Goal: Task Accomplishment & Management: Manage account settings

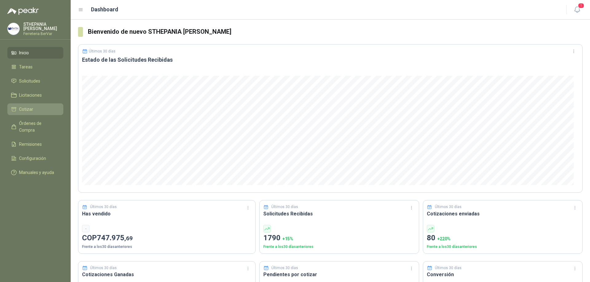
click at [34, 108] on li "Cotizar" at bounding box center [35, 109] width 49 height 7
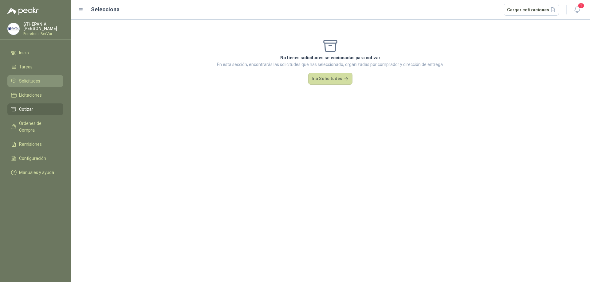
click at [53, 79] on li "Solicitudes" at bounding box center [35, 81] width 49 height 7
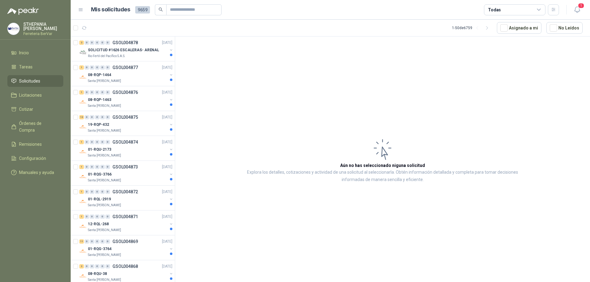
click at [508, 9] on div "Todas" at bounding box center [514, 9] width 61 height 11
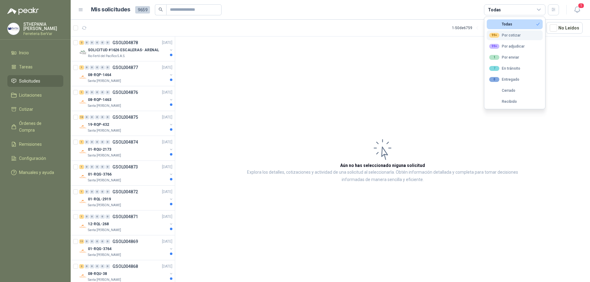
click at [510, 36] on div "99+ Por cotizar" at bounding box center [504, 35] width 31 height 5
click at [553, 47] on article "Aún no has seleccionado niguna solicitud Explora los detalles, cotizaciones y a…" at bounding box center [382, 161] width 415 height 248
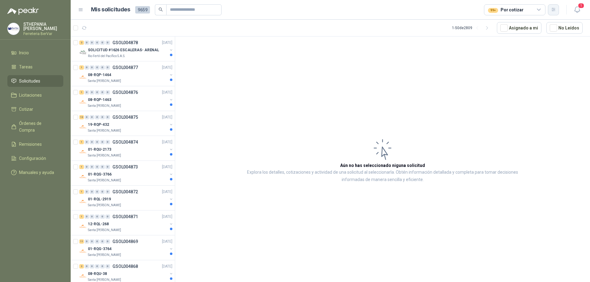
click at [553, 12] on button "button" at bounding box center [553, 9] width 11 height 11
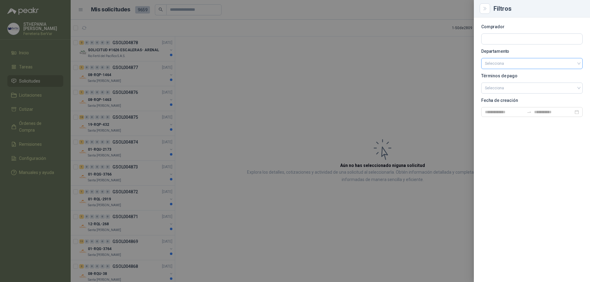
click at [509, 60] on input "search" at bounding box center [532, 63] width 94 height 10
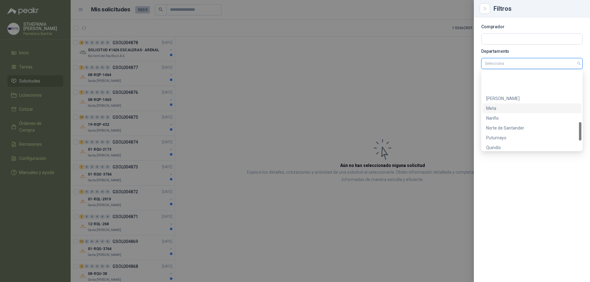
scroll to position [256, 0]
click at [510, 122] on div "[PERSON_NAME][GEOGRAPHIC_DATA]" at bounding box center [532, 125] width 92 height 7
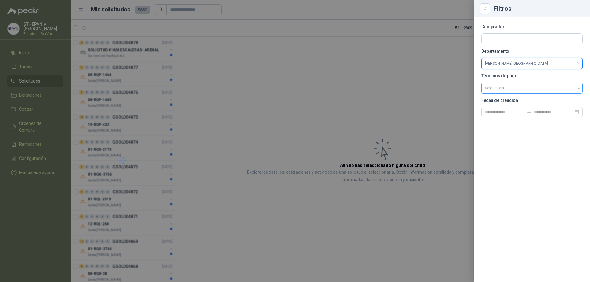
click at [496, 86] on input "search" at bounding box center [532, 87] width 94 height 9
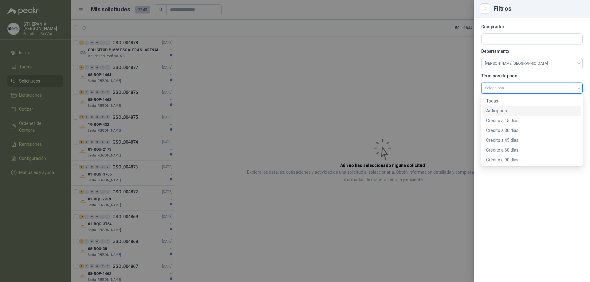
click at [512, 111] on div "Anticipado" at bounding box center [532, 111] width 92 height 7
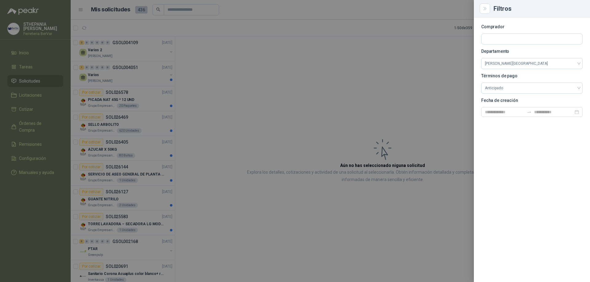
click at [536, 167] on div "Comprador Departamento [PERSON_NAME][GEOGRAPHIC_DATA] Términos de pago Anticipa…" at bounding box center [532, 150] width 116 height 265
click at [491, 88] on span "Anticipado" at bounding box center [532, 88] width 94 height 9
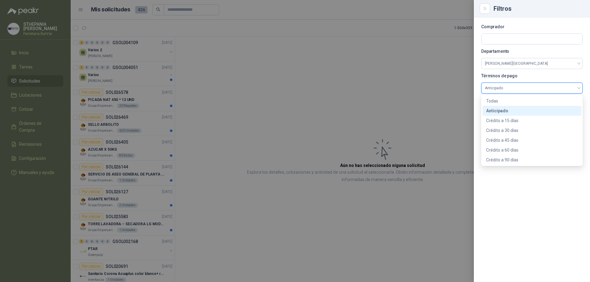
click at [417, 97] on div at bounding box center [295, 141] width 590 height 282
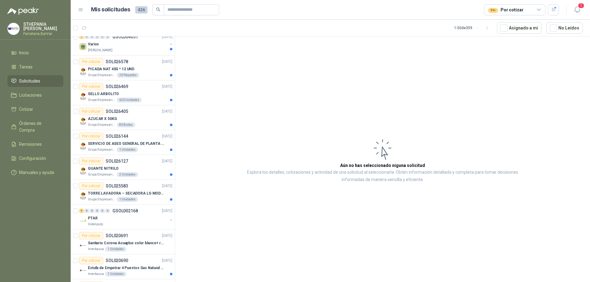
scroll to position [0, 0]
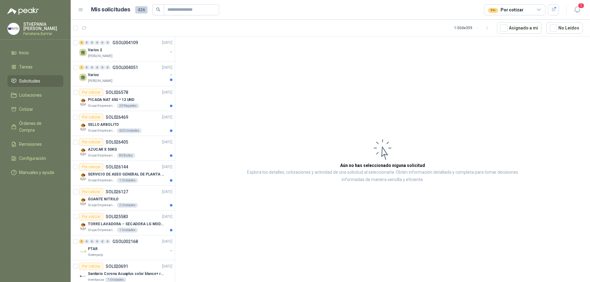
click at [505, 14] on div "99+ Por cotizar" at bounding box center [514, 9] width 61 height 11
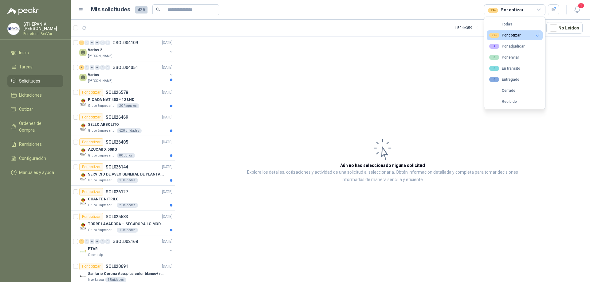
click at [505, 14] on div "99+ Por cotizar" at bounding box center [514, 9] width 61 height 11
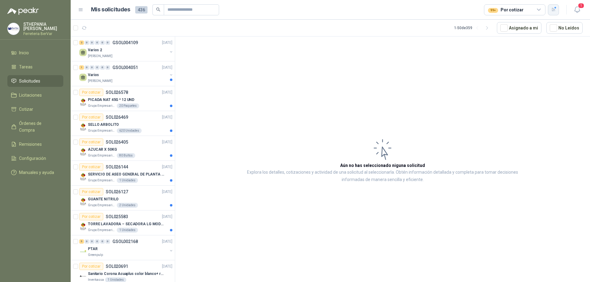
click at [554, 10] on icon "button" at bounding box center [553, 9] width 5 height 5
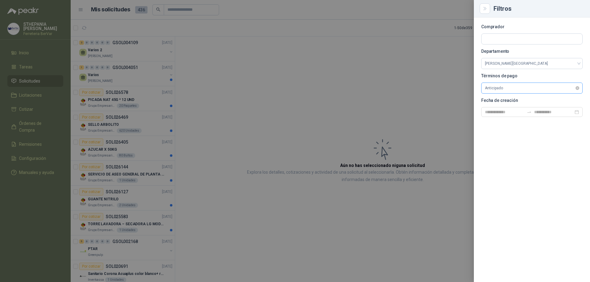
click at [494, 90] on span "Anticipado" at bounding box center [532, 88] width 94 height 9
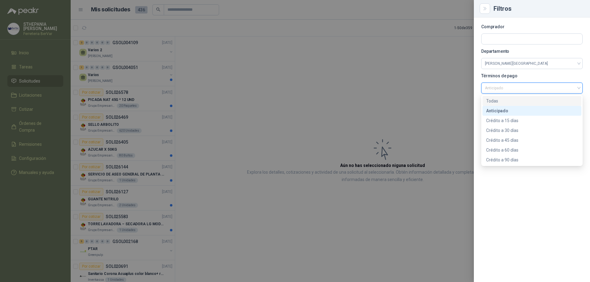
click at [495, 102] on div "Todas" at bounding box center [532, 101] width 92 height 7
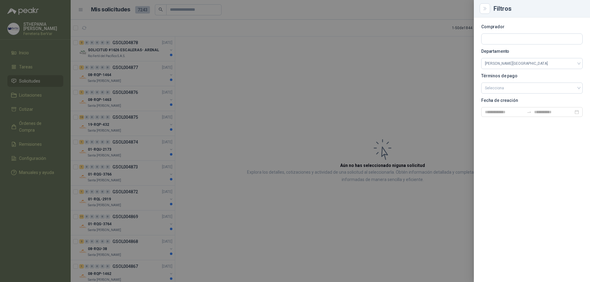
click at [340, 54] on div at bounding box center [295, 141] width 590 height 282
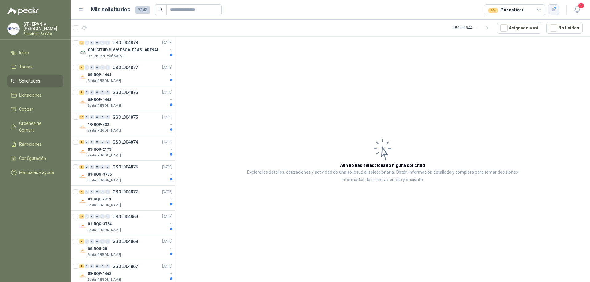
click at [552, 12] on button "button" at bounding box center [553, 9] width 11 height 11
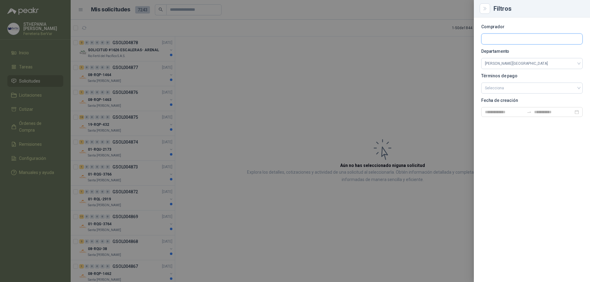
click at [517, 37] on input "text" at bounding box center [531, 39] width 101 height 10
click at [499, 83] on input "search" at bounding box center [532, 87] width 94 height 9
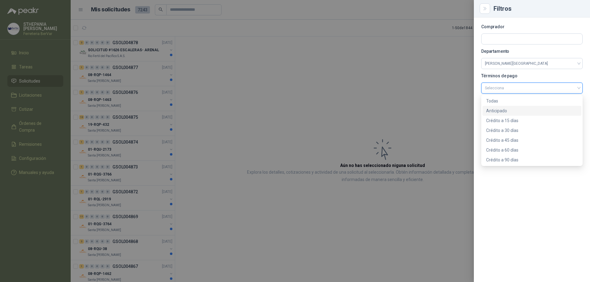
click at [508, 110] on div "Anticipado" at bounding box center [532, 111] width 92 height 7
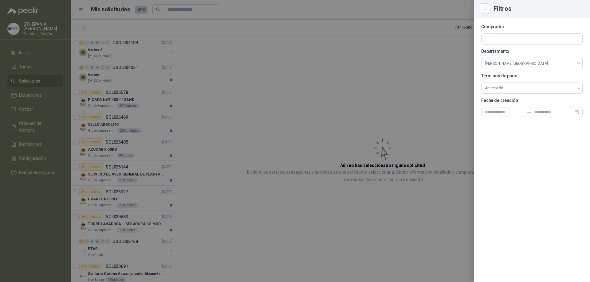
click at [356, 48] on div at bounding box center [295, 141] width 590 height 282
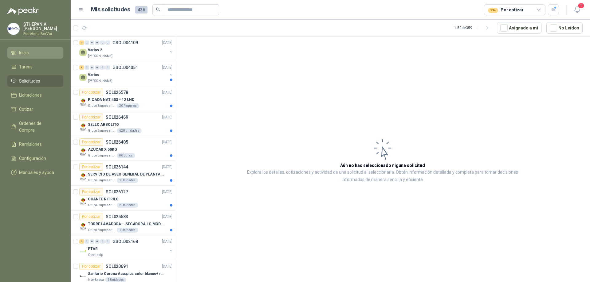
click at [51, 50] on li "Inicio" at bounding box center [35, 52] width 49 height 7
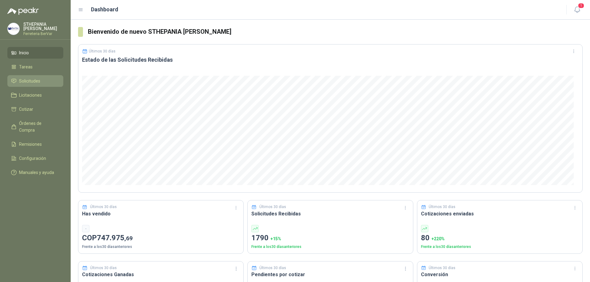
click at [41, 80] on li "Solicitudes" at bounding box center [35, 81] width 49 height 7
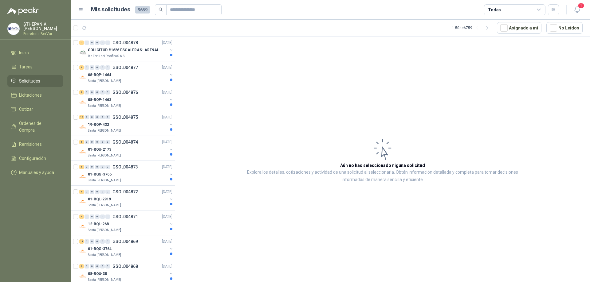
click at [503, 14] on div "Todas" at bounding box center [514, 9] width 61 height 11
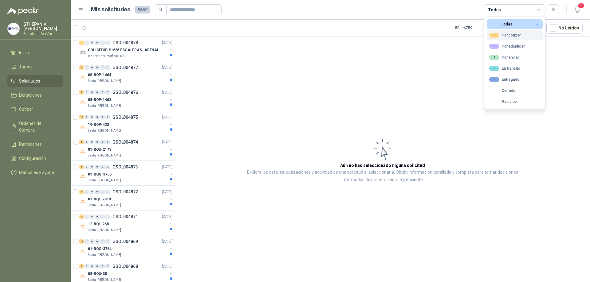
click at [508, 32] on button "99+ Por cotizar" at bounding box center [515, 35] width 56 height 10
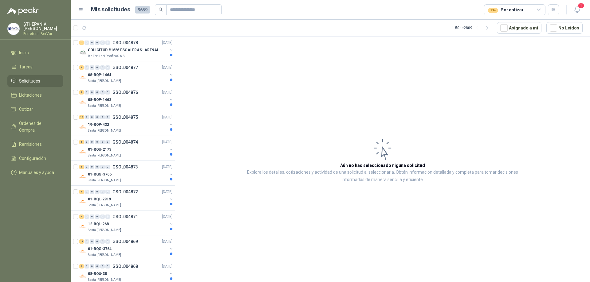
click at [473, 37] on article "Aún no has seleccionado niguna solicitud Explora los detalles, cotizaciones y a…" at bounding box center [382, 161] width 415 height 248
click at [558, 8] on button "button" at bounding box center [553, 9] width 11 height 11
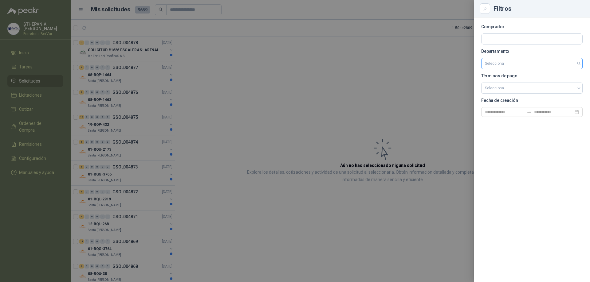
click at [489, 65] on input "search" at bounding box center [532, 63] width 94 height 10
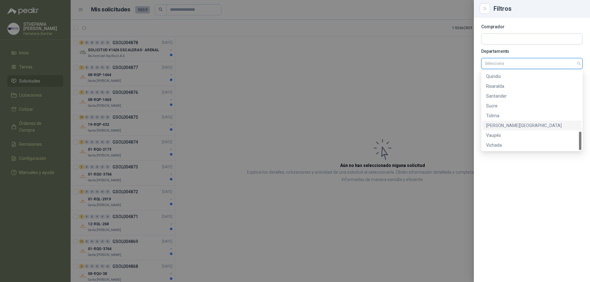
click at [504, 126] on div "[PERSON_NAME][GEOGRAPHIC_DATA]" at bounding box center [532, 125] width 92 height 7
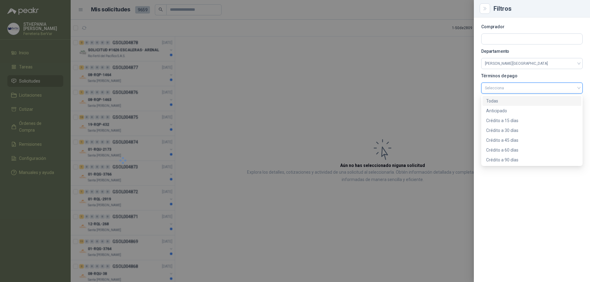
click at [493, 85] on input "search" at bounding box center [532, 87] width 94 height 9
click at [505, 110] on div "Anticipado" at bounding box center [532, 111] width 92 height 7
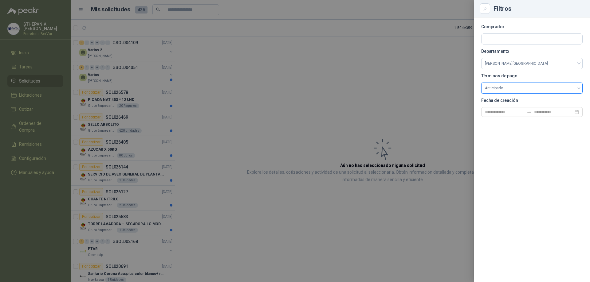
click at [344, 88] on div at bounding box center [295, 141] width 590 height 282
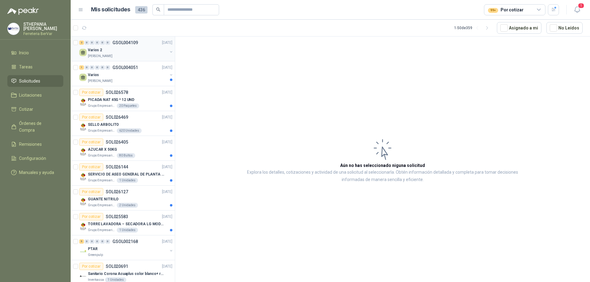
click at [143, 53] on div "Varios 2" at bounding box center [128, 49] width 80 height 7
click at [132, 60] on div "2 0 0 0 0 0 GSOL004109 [DATE] Varios 2 [PERSON_NAME]" at bounding box center [123, 49] width 104 height 25
click at [125, 57] on div "[PERSON_NAME]" at bounding box center [128, 56] width 80 height 5
click at [488, 27] on icon "button" at bounding box center [486, 27] width 5 height 5
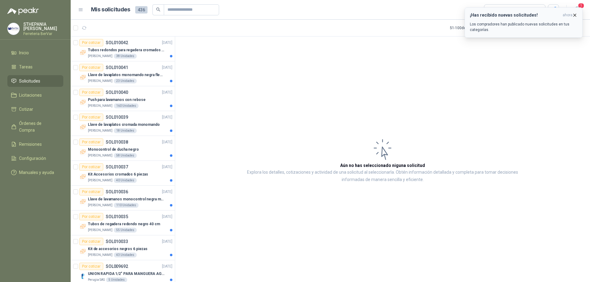
click at [574, 14] on icon "button" at bounding box center [574, 15] width 5 height 5
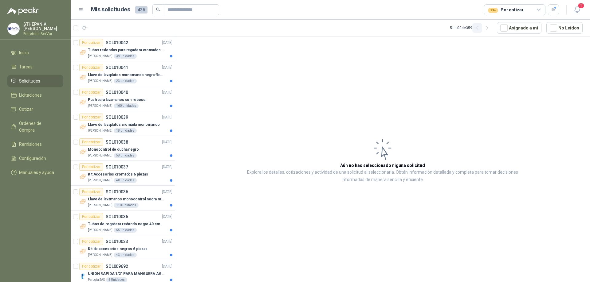
click at [480, 25] on icon "button" at bounding box center [477, 27] width 5 height 5
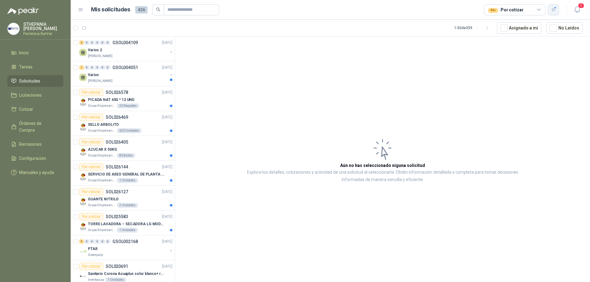
click at [555, 11] on icon "button" at bounding box center [553, 9] width 5 height 5
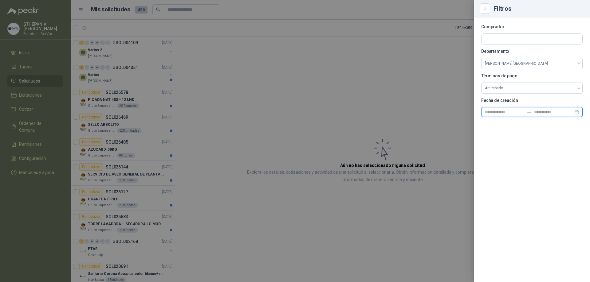
click at [498, 109] on input at bounding box center [504, 112] width 39 height 7
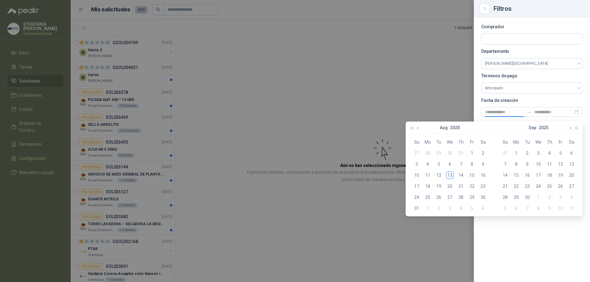
click at [417, 129] on button "button" at bounding box center [418, 128] width 7 height 12
click at [577, 128] on span "button" at bounding box center [576, 128] width 3 height 3
type input "**********"
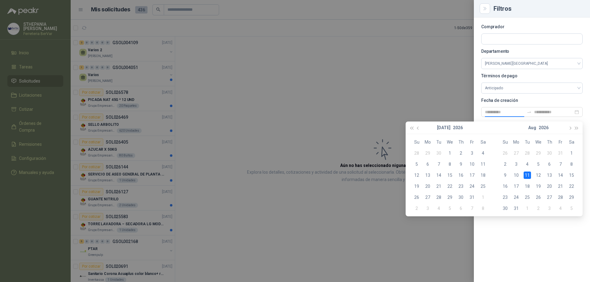
click at [529, 175] on div "11" at bounding box center [526, 175] width 7 height 7
type input "**********"
click at [558, 176] on div "14" at bounding box center [560, 175] width 7 height 7
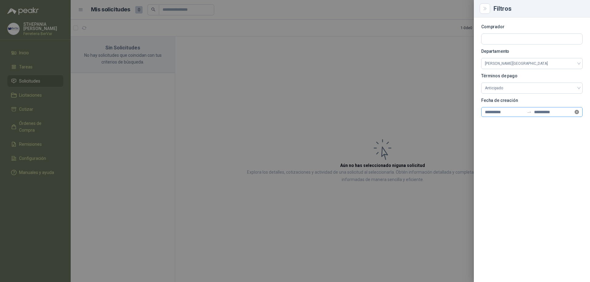
click at [577, 112] on icon "close-circle" at bounding box center [576, 112] width 4 height 4
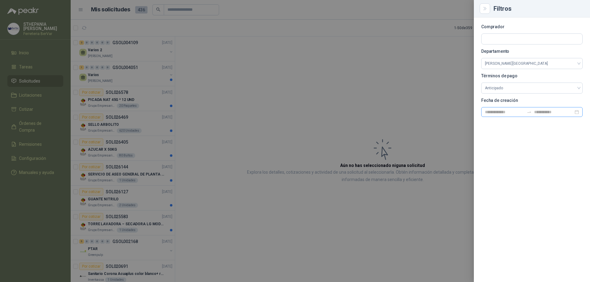
click at [246, 90] on div at bounding box center [295, 141] width 590 height 282
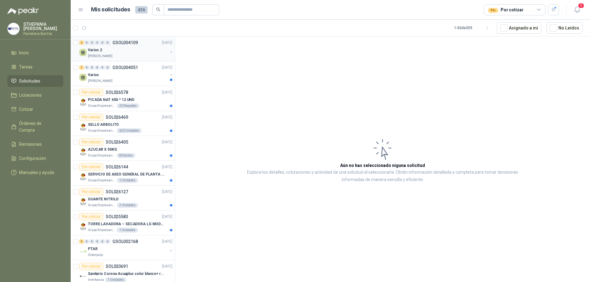
click at [117, 53] on div "Varios 2" at bounding box center [128, 49] width 80 height 7
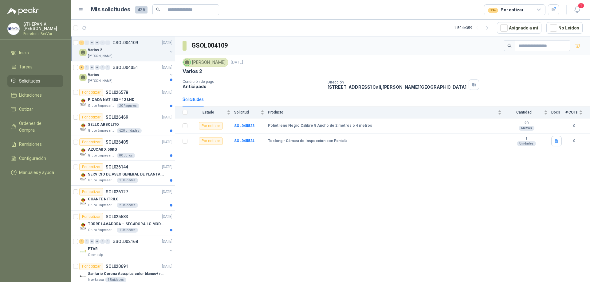
click at [109, 31] on article "1 - 50 de 359 Asignado a mi No Leídos" at bounding box center [330, 28] width 519 height 17
click at [581, 10] on button "1" at bounding box center [576, 9] width 11 height 11
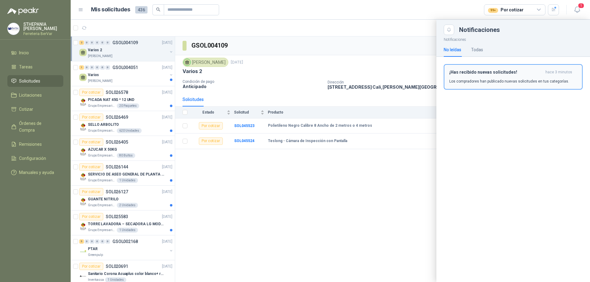
click at [509, 80] on p "Los compradores han publicado nuevas solicitudes en tus categorías." at bounding box center [509, 82] width 120 height 6
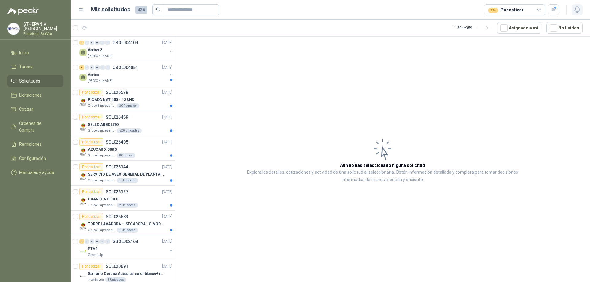
click at [581, 9] on button "button" at bounding box center [576, 9] width 11 height 11
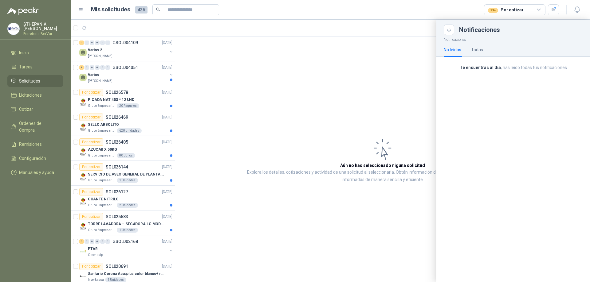
click at [274, 82] on div at bounding box center [330, 151] width 519 height 263
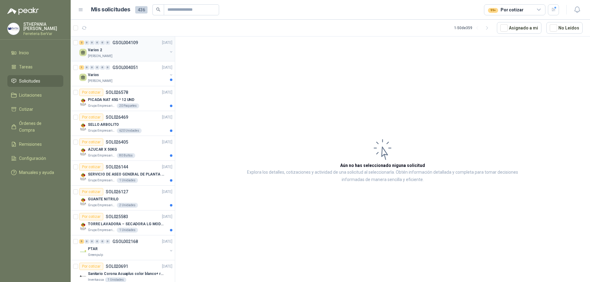
click at [134, 41] on p "GSOL004109" at bounding box center [124, 43] width 25 height 4
